Goal: Task Accomplishment & Management: Use online tool/utility

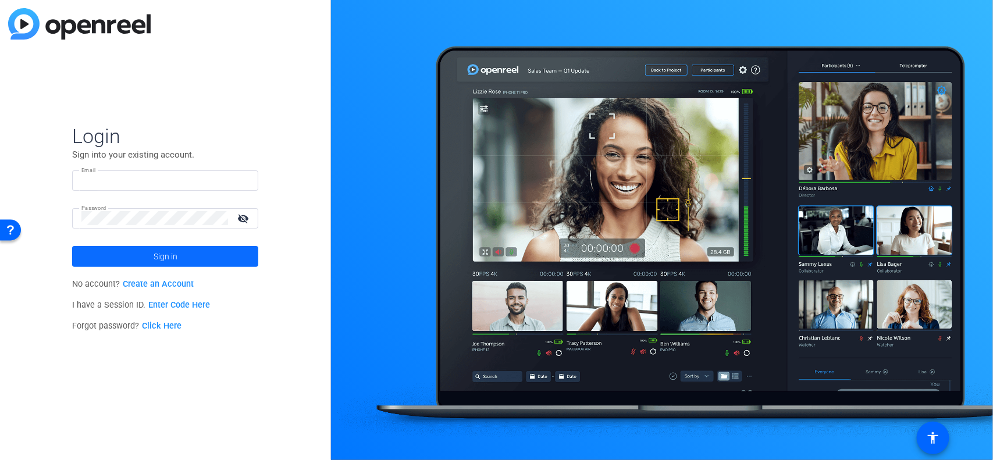
type input "[PERSON_NAME][EMAIL_ADDRESS][DOMAIN_NAME]"
click at [149, 251] on span at bounding box center [165, 256] width 186 height 28
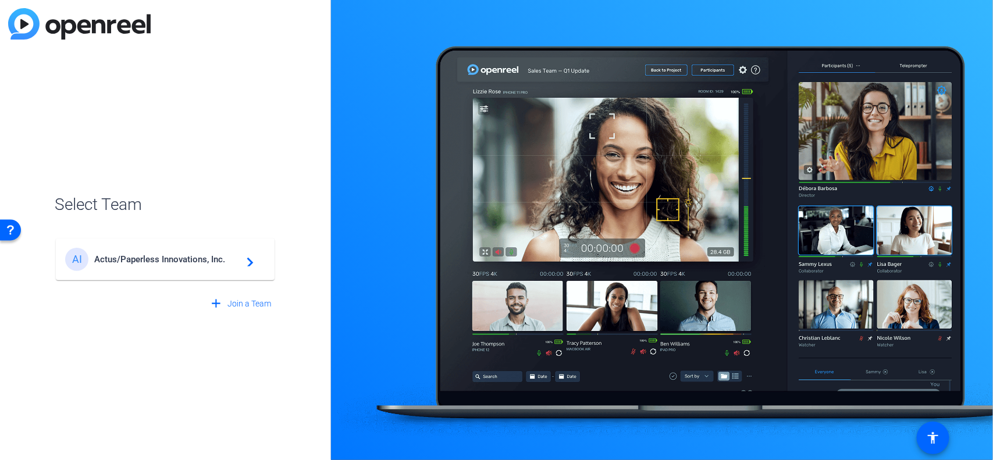
click at [252, 262] on mat-icon "navigate_next" at bounding box center [247, 259] width 14 height 14
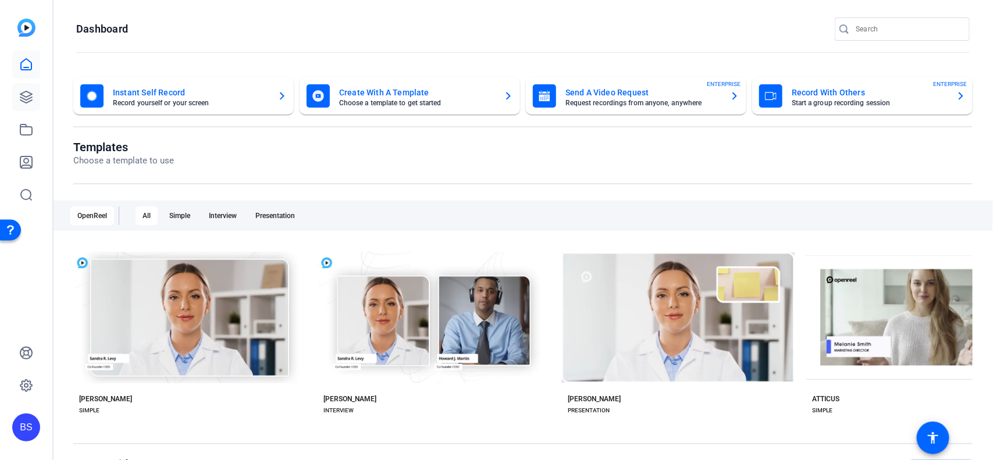
click at [34, 103] on link at bounding box center [26, 97] width 28 height 28
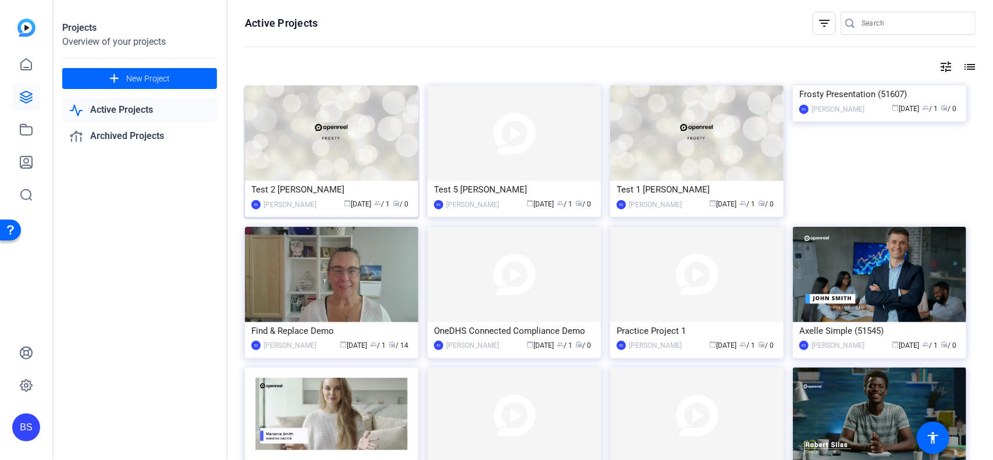
click at [367, 188] on div "Test 2 [PERSON_NAME]" at bounding box center [331, 189] width 160 height 17
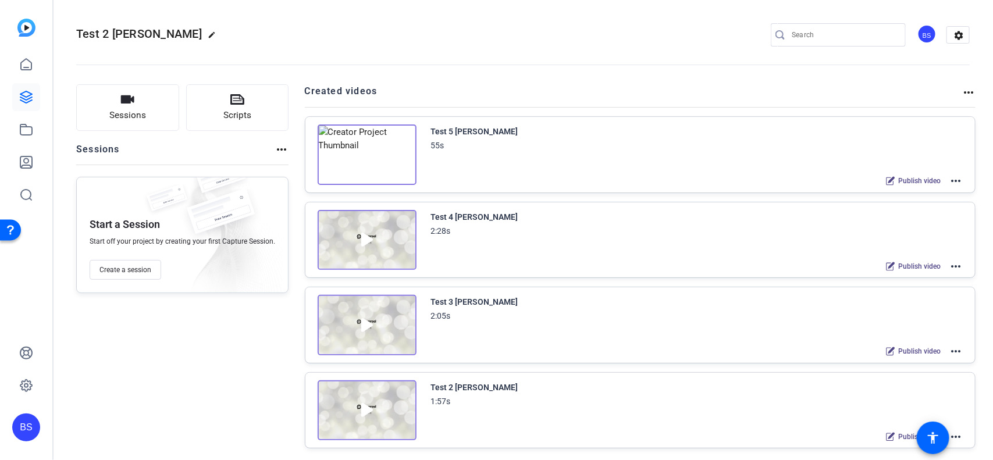
click at [396, 163] on img at bounding box center [366, 154] width 99 height 60
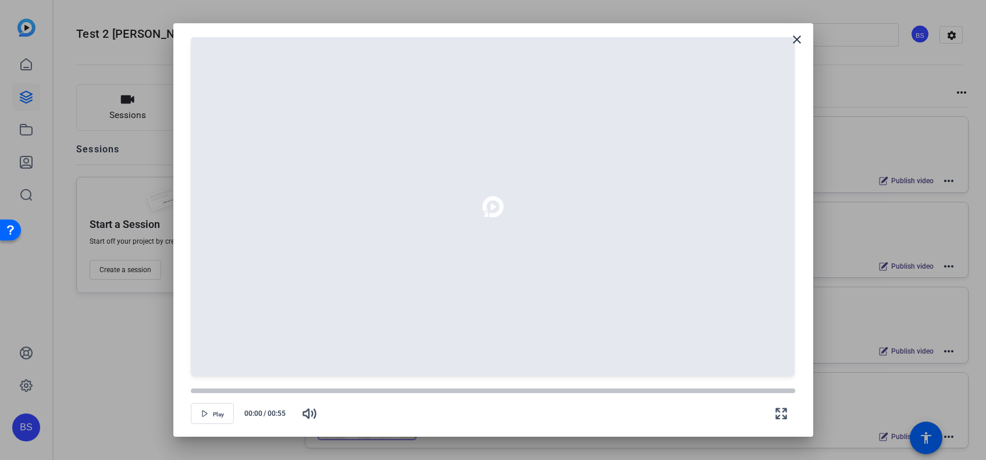
click at [794, 38] on mat-icon "close" at bounding box center [797, 40] width 14 height 14
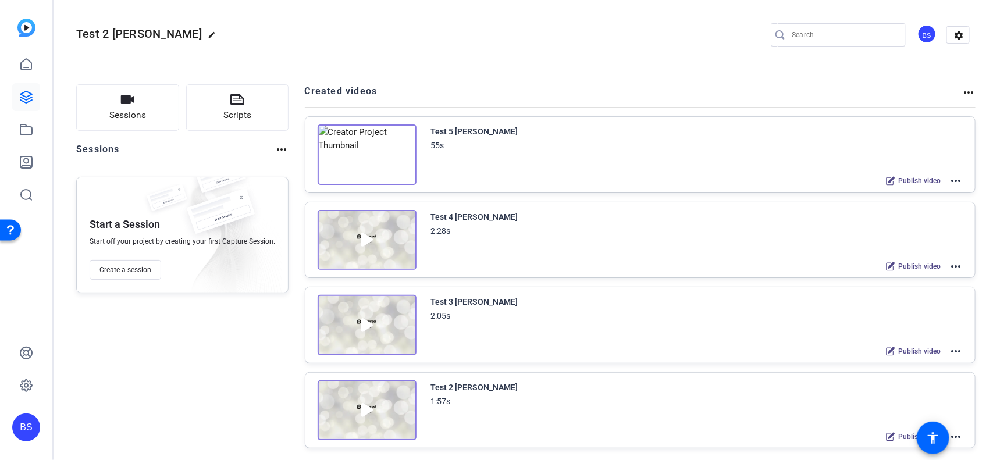
click at [494, 167] on div "Test 5 [PERSON_NAME] 55s Publish video more_horiz" at bounding box center [697, 156] width 532 height 64
click at [955, 179] on mat-icon "more_horiz" at bounding box center [955, 181] width 14 height 14
click at [900, 190] on span "Edit in Creator" at bounding box center [905, 194] width 81 height 14
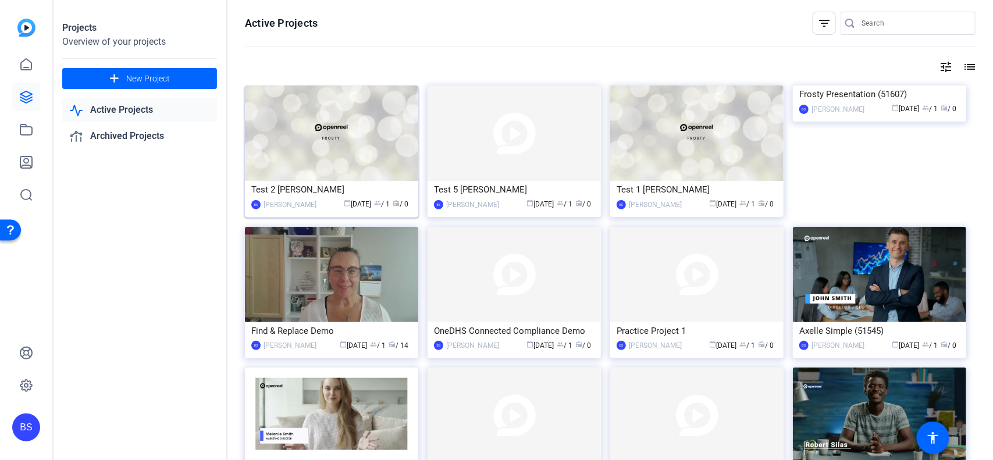
click at [318, 183] on div "Test 2 [PERSON_NAME]" at bounding box center [331, 189] width 160 height 17
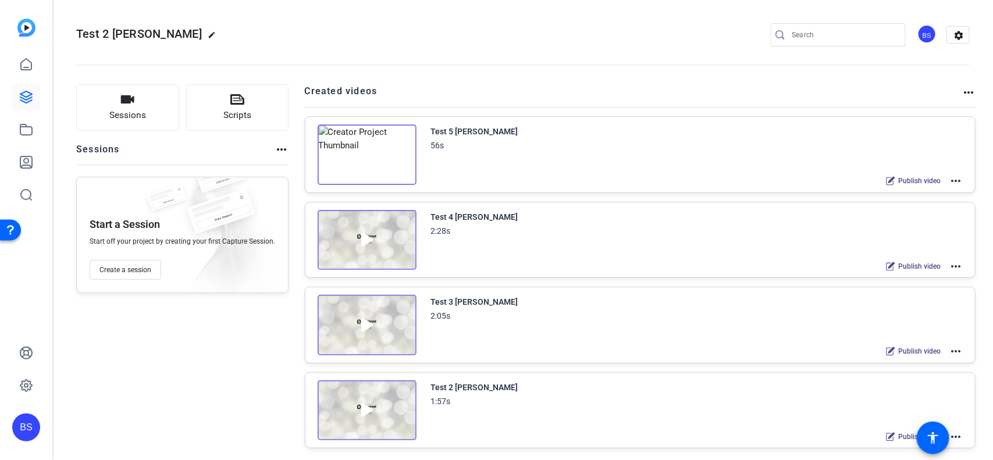
click at [382, 405] on img at bounding box center [366, 410] width 99 height 60
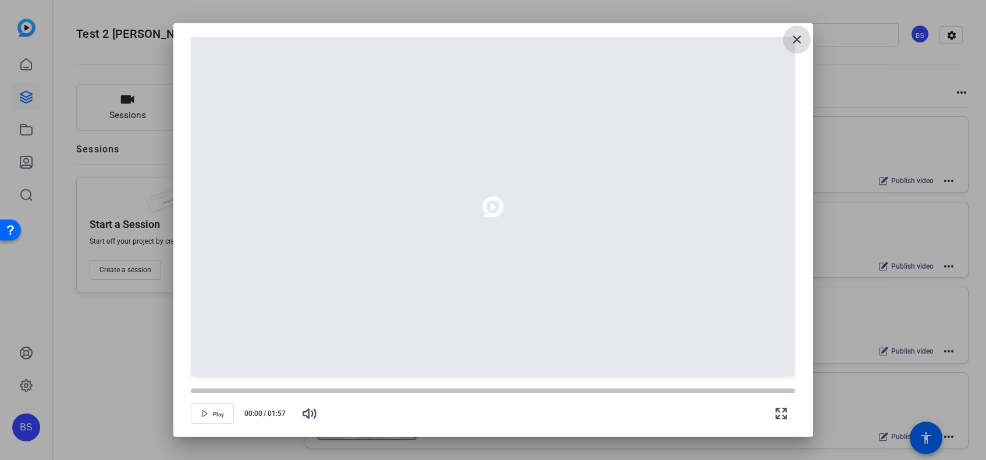
click at [797, 41] on mat-icon "close" at bounding box center [797, 40] width 14 height 14
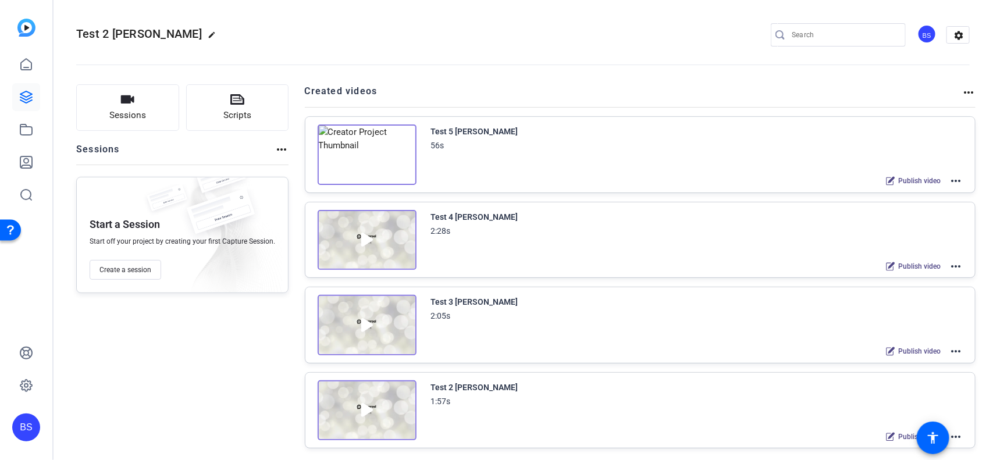
click at [954, 436] on mat-icon "more_horiz" at bounding box center [955, 437] width 14 height 14
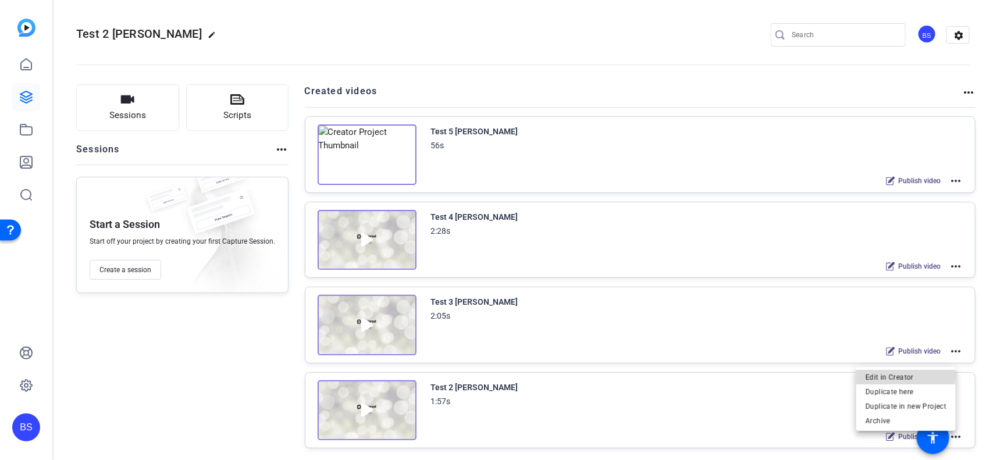
click at [878, 374] on span "Edit in Creator" at bounding box center [905, 377] width 81 height 14
